Goal: Task Accomplishment & Management: Manage account settings

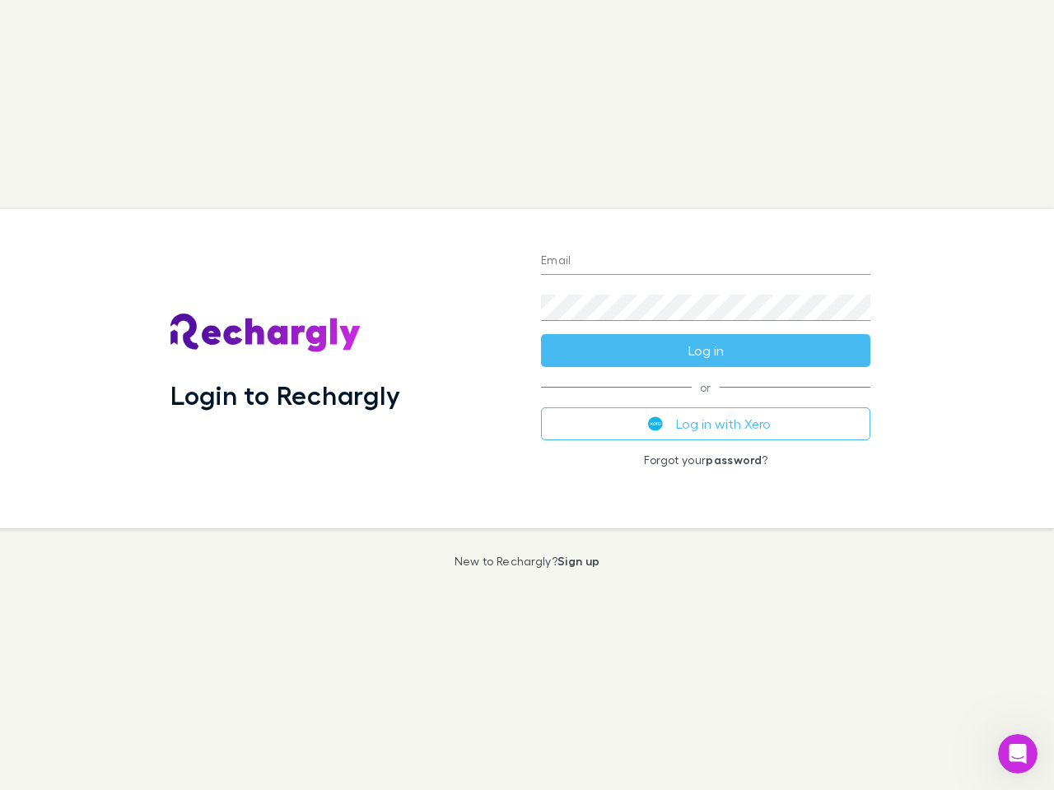
click at [527, 395] on div "Login to Rechargly" at bounding box center [342, 368] width 371 height 319
click at [706, 262] on input "Email" at bounding box center [705, 262] width 329 height 26
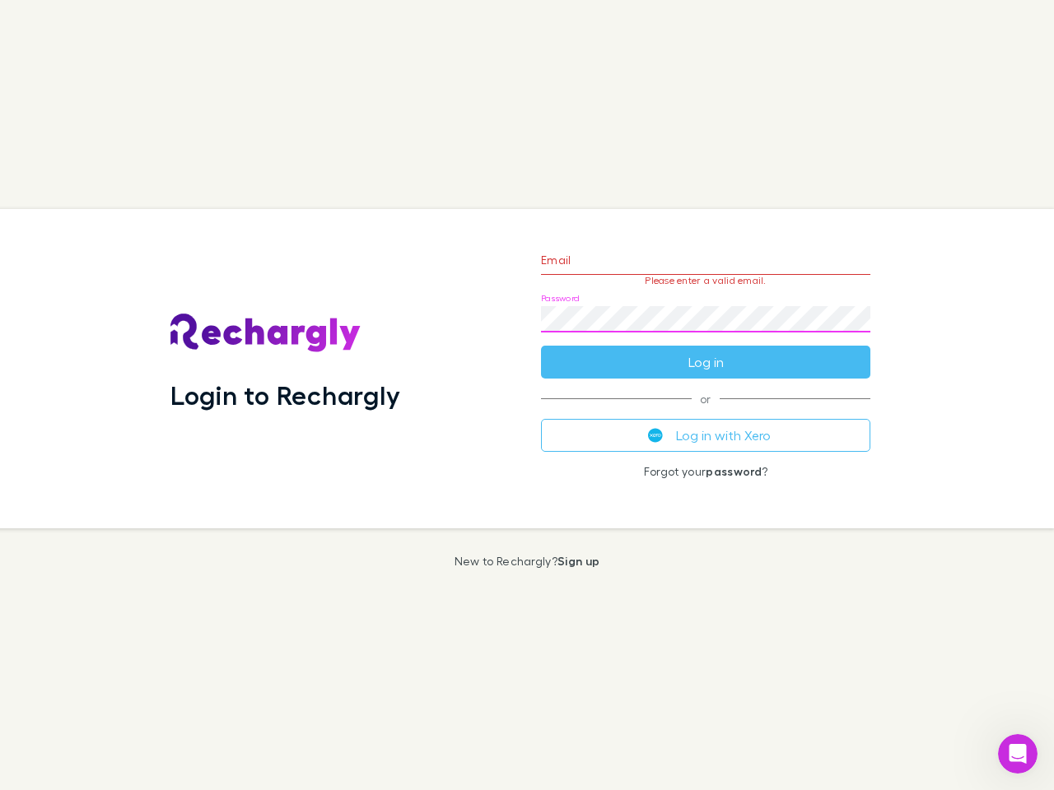
click at [706, 351] on form "Email Please enter a valid email. Password Log in" at bounding box center [705, 306] width 329 height 143
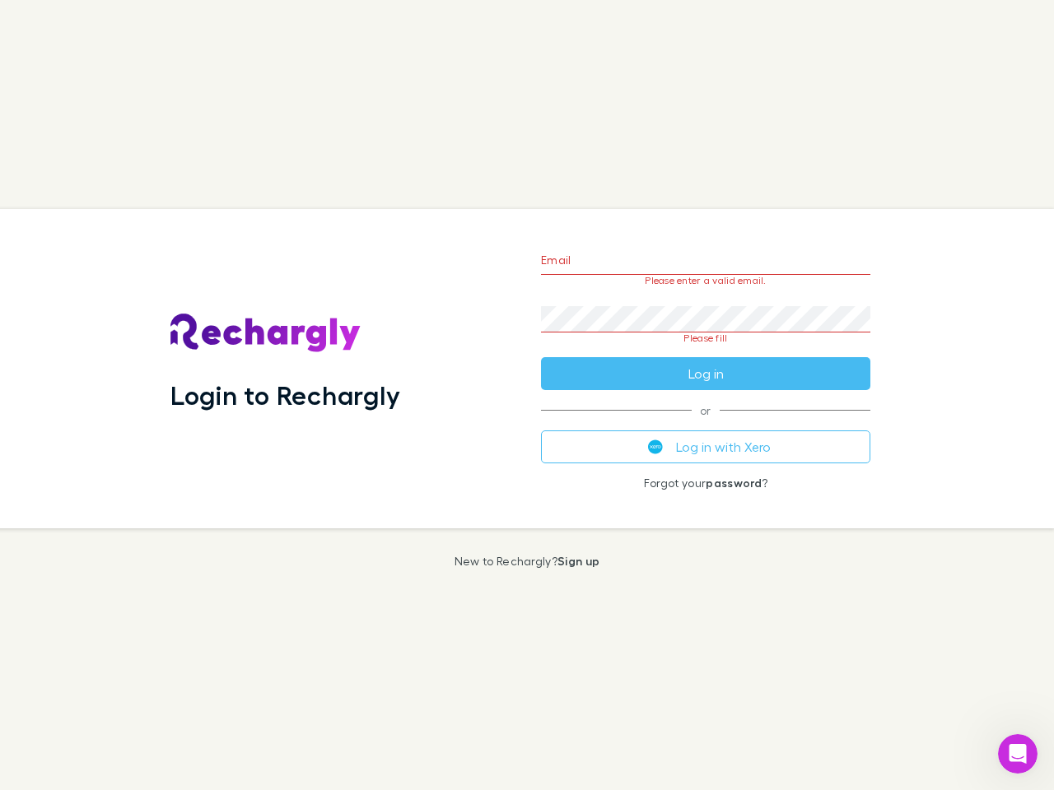
click at [706, 424] on div "Email Please enter a valid email. Password Please fill Log in or Log in with Xe…" at bounding box center [706, 368] width 356 height 319
click at [1018, 754] on icon "Open Intercom Messenger" at bounding box center [1018, 754] width 27 height 27
